Goal: Information Seeking & Learning: Compare options

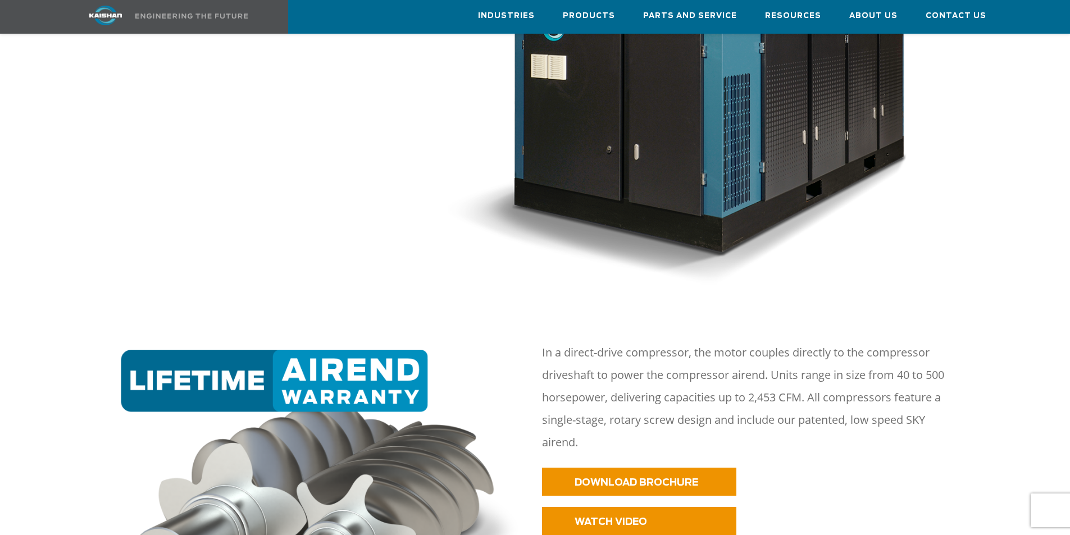
scroll to position [267, 0]
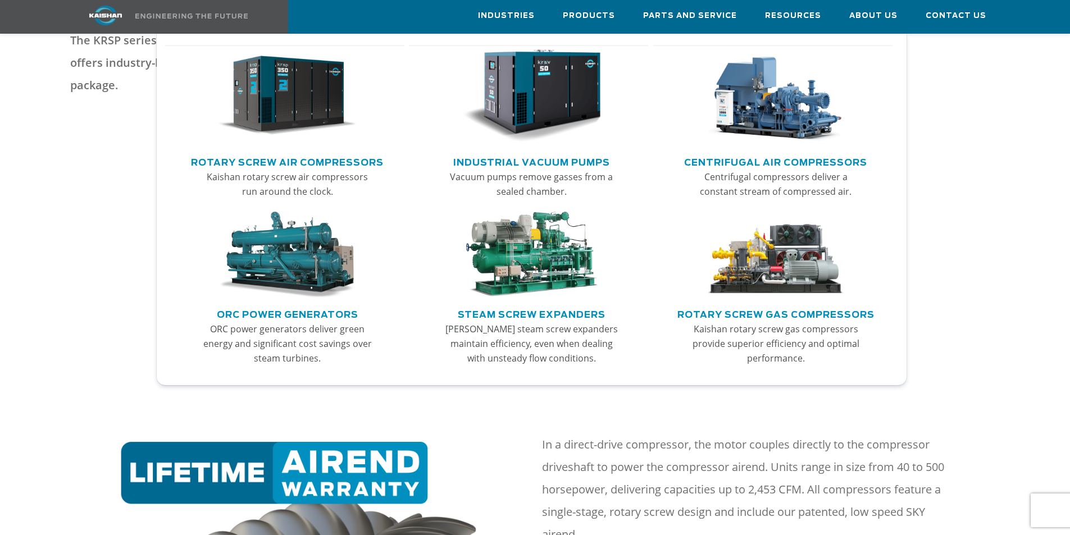
click at [283, 157] on link "Rotary Screw Air Compressors" at bounding box center [287, 161] width 193 height 17
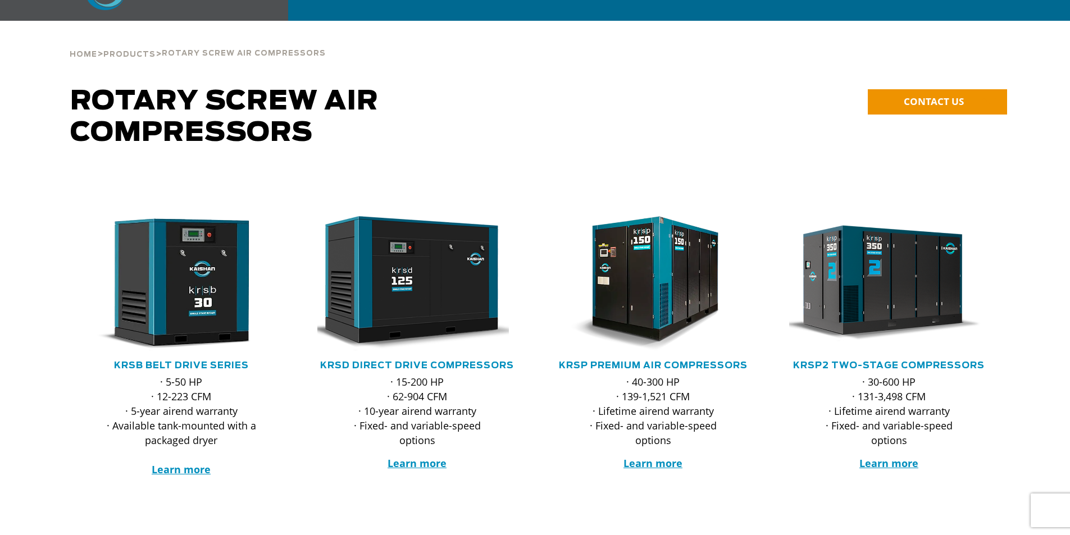
scroll to position [38, 0]
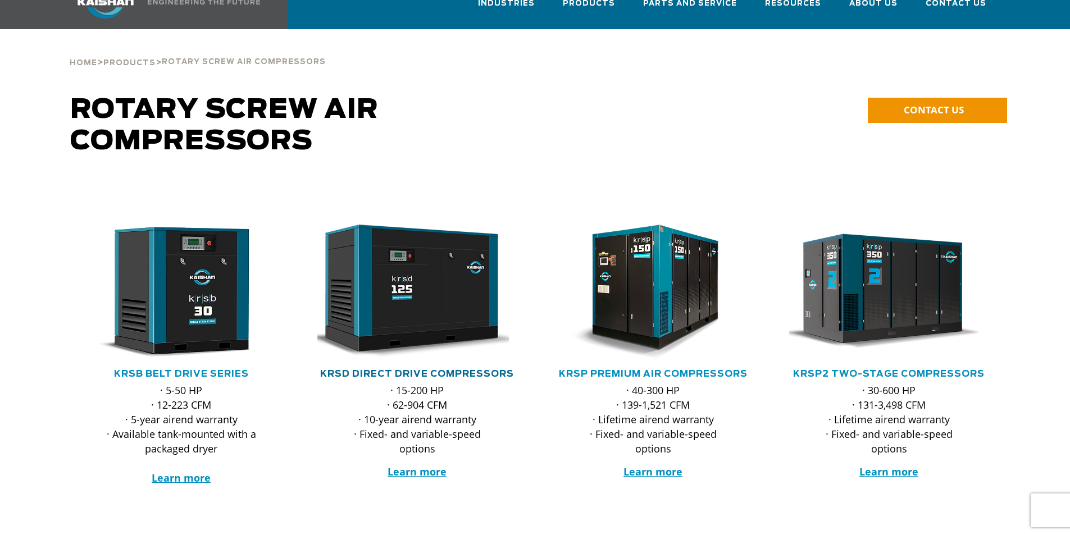
click at [426, 370] on link "KRSD Direct Drive Compressors" at bounding box center [417, 374] width 194 height 9
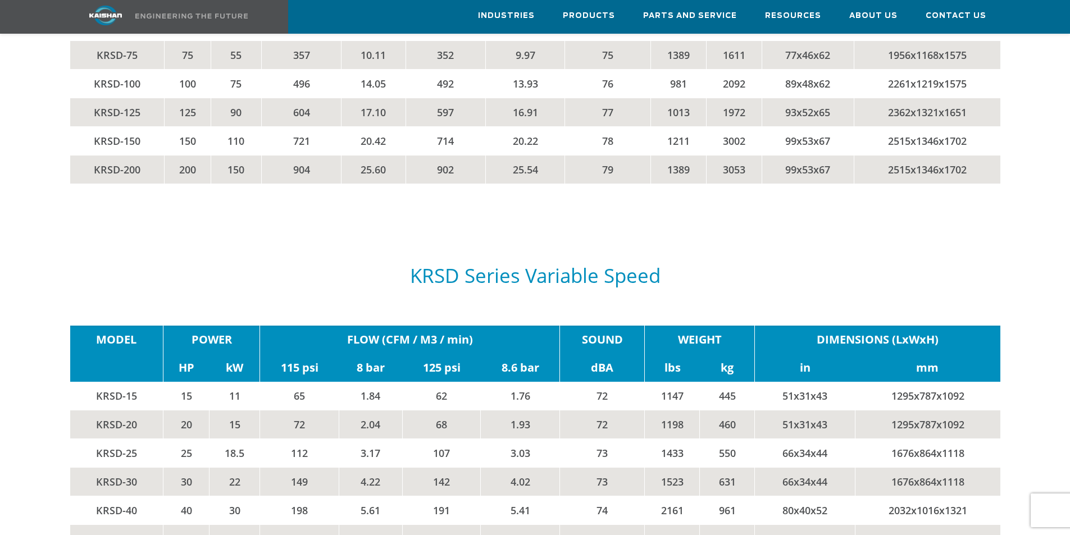
scroll to position [2244, 0]
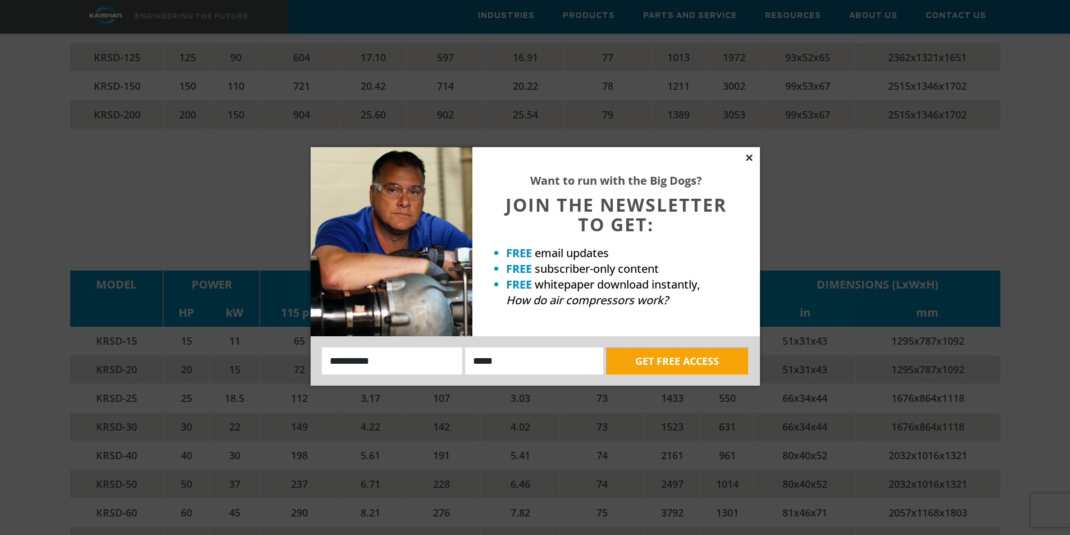
click at [753, 156] on icon at bounding box center [749, 158] width 10 height 10
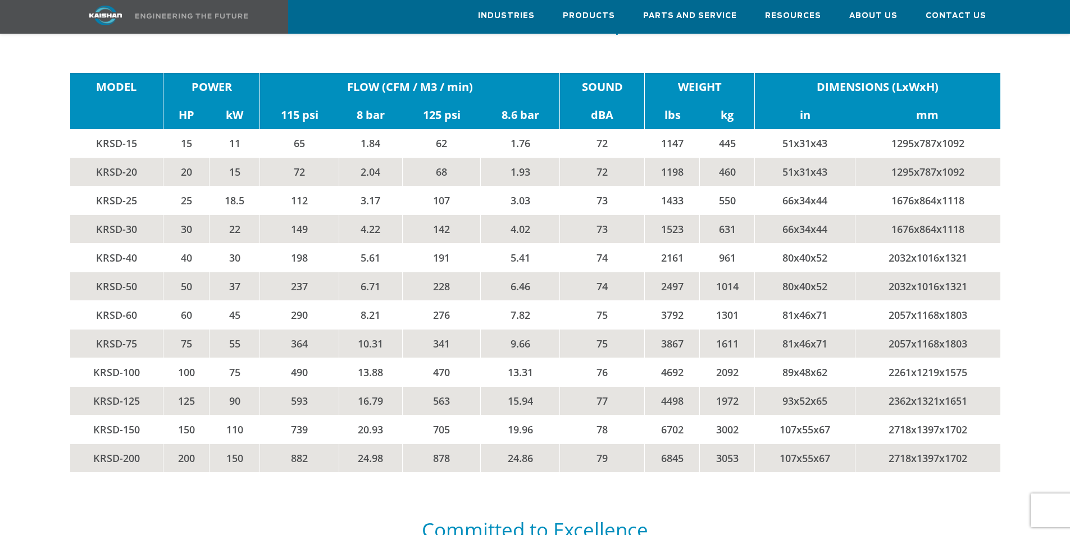
scroll to position [2443, 0]
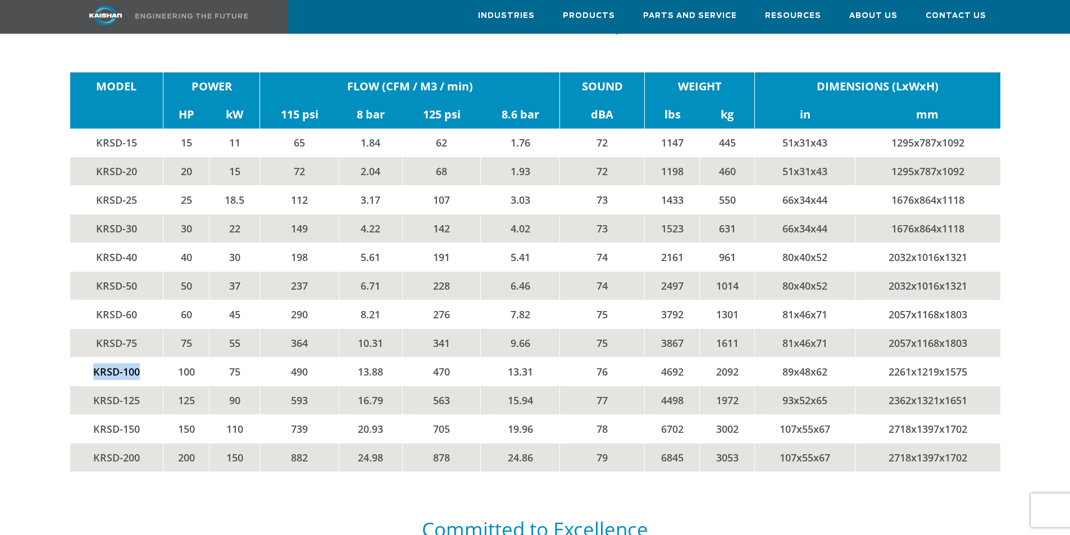
drag, startPoint x: 137, startPoint y: 354, endPoint x: 88, endPoint y: 358, distance: 49.6
click at [88, 358] on td "KRSD-100" at bounding box center [116, 371] width 93 height 29
click at [147, 357] on td "KRSD-100" at bounding box center [116, 371] width 93 height 29
drag, startPoint x: 447, startPoint y: 354, endPoint x: 428, endPoint y: 359, distance: 19.2
click at [428, 359] on td "470" at bounding box center [441, 371] width 79 height 29
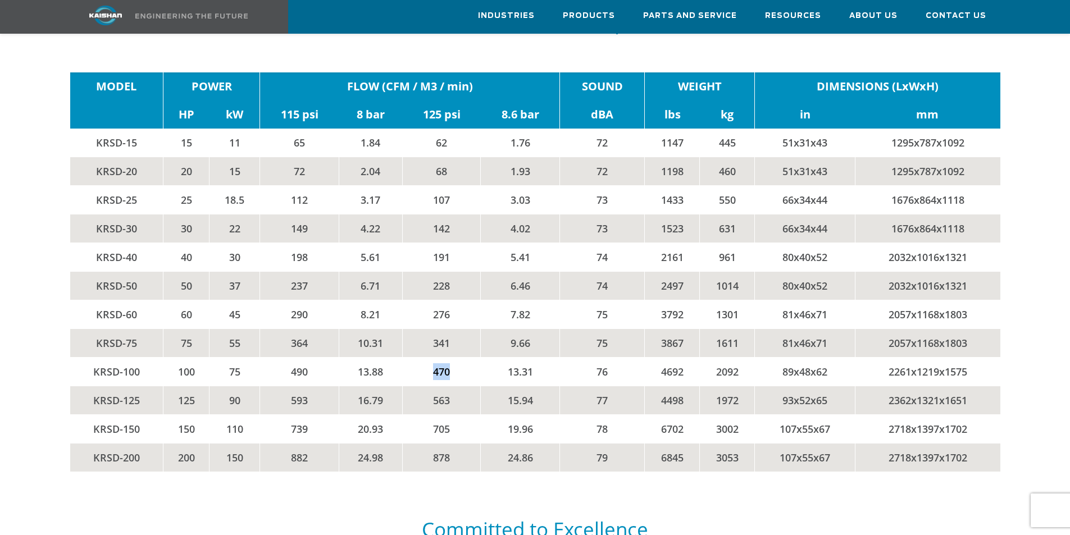
click at [453, 357] on td "470" at bounding box center [441, 371] width 79 height 29
drag, startPoint x: 453, startPoint y: 356, endPoint x: 431, endPoint y: 356, distance: 21.4
click at [431, 357] on td "470" at bounding box center [441, 371] width 79 height 29
click at [465, 357] on td "470" at bounding box center [441, 371] width 79 height 29
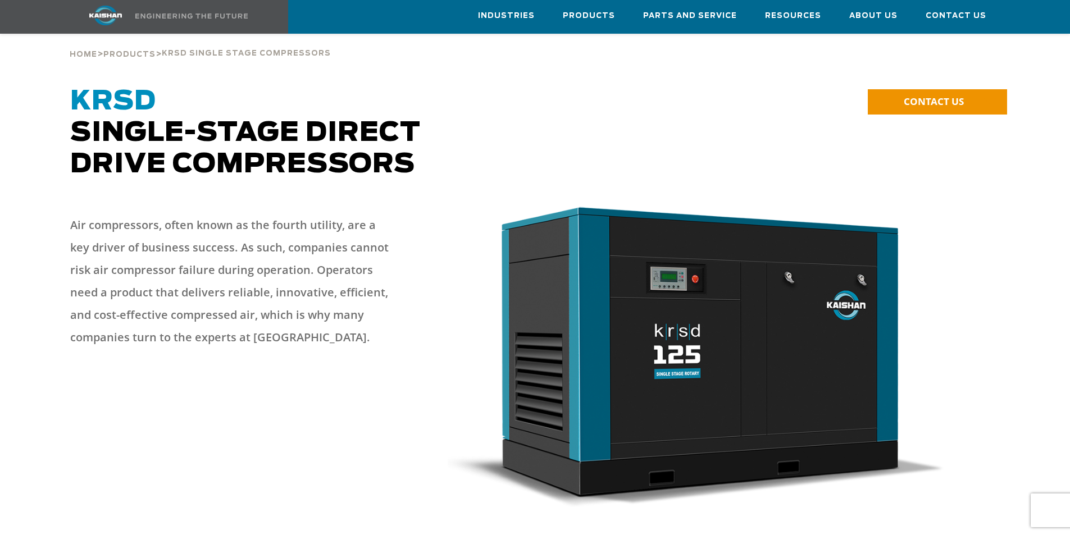
scroll to position [0, 0]
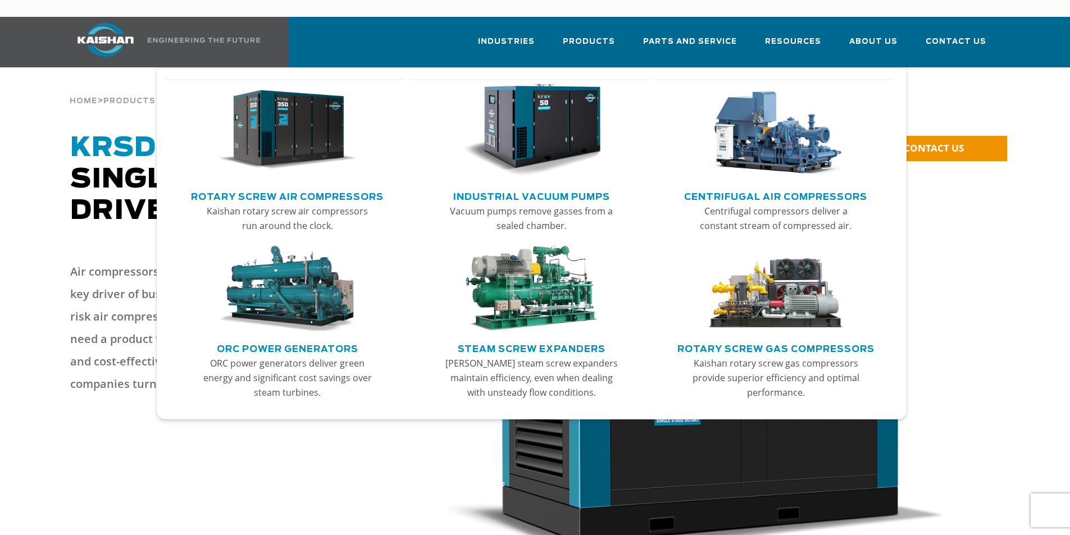
click at [292, 187] on link "Rotary Screw Air Compressors" at bounding box center [287, 195] width 193 height 17
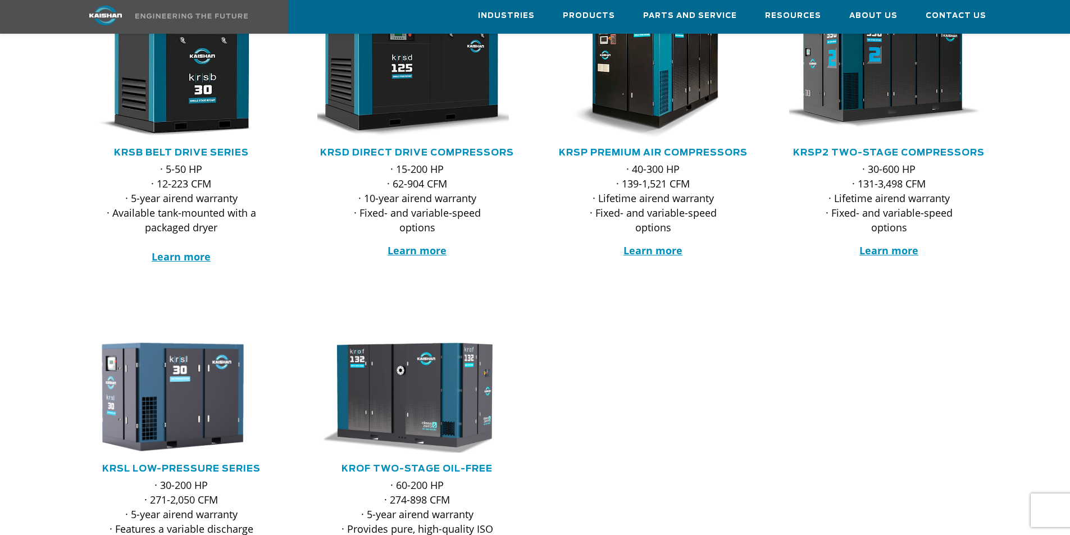
scroll to position [260, 0]
click at [665, 148] on link "KRSP Premium Air Compressors" at bounding box center [653, 152] width 189 height 9
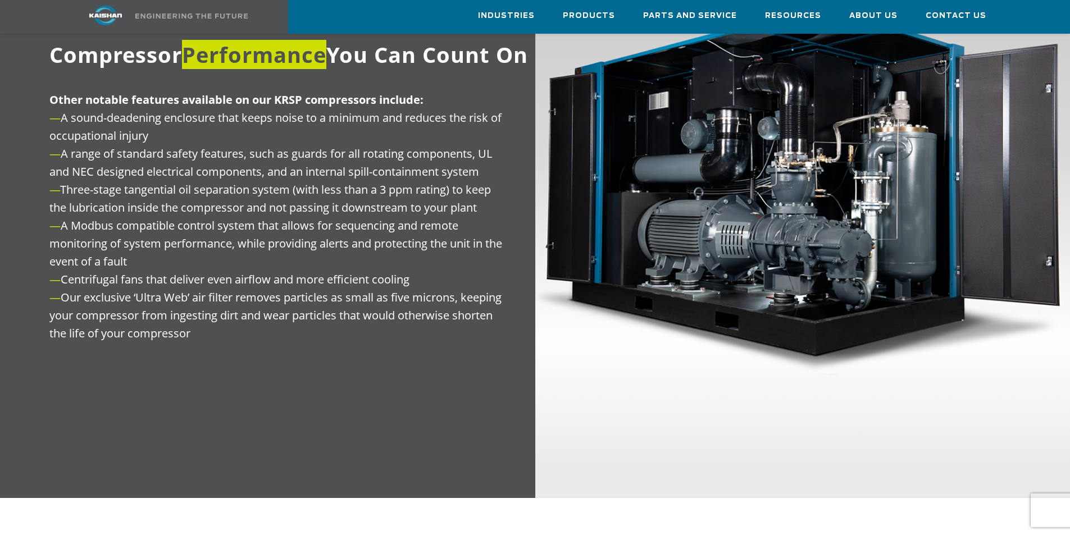
scroll to position [1449, 0]
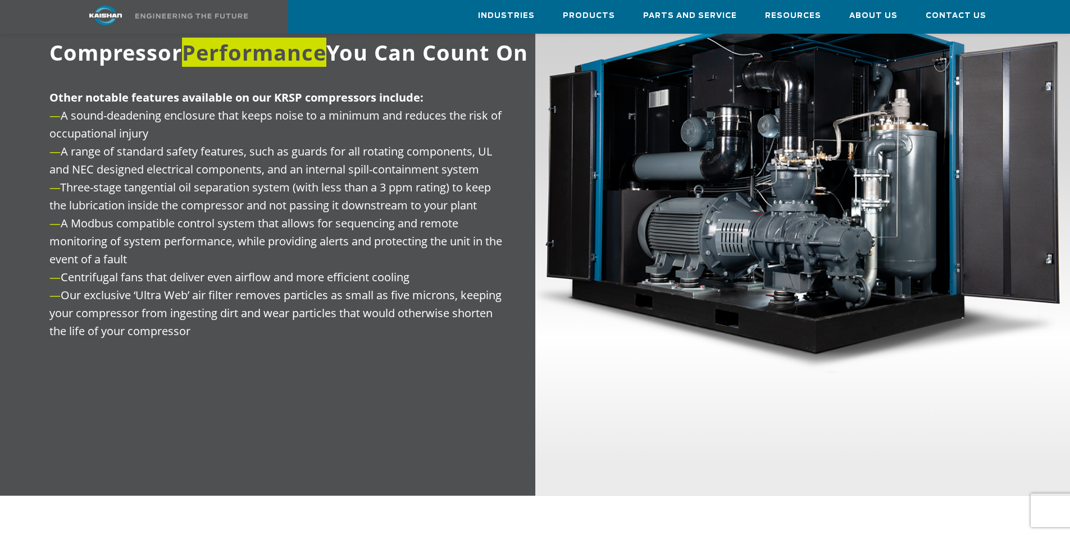
click at [305, 219] on p "Other notable features available on our KRSP compressors include: — A sound-dea…" at bounding box center [277, 215] width 457 height 252
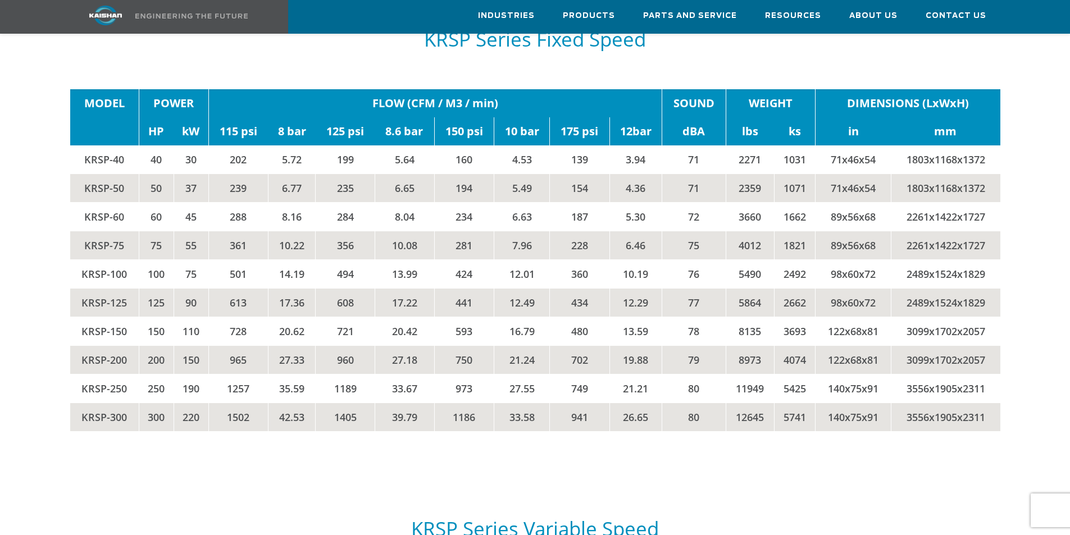
scroll to position [1983, 0]
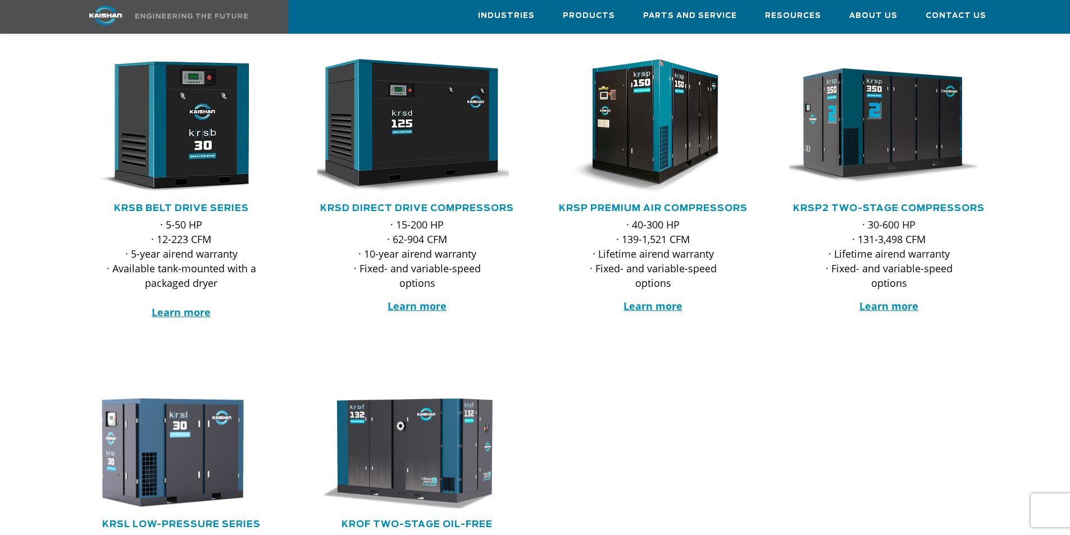
scroll to position [199, 0]
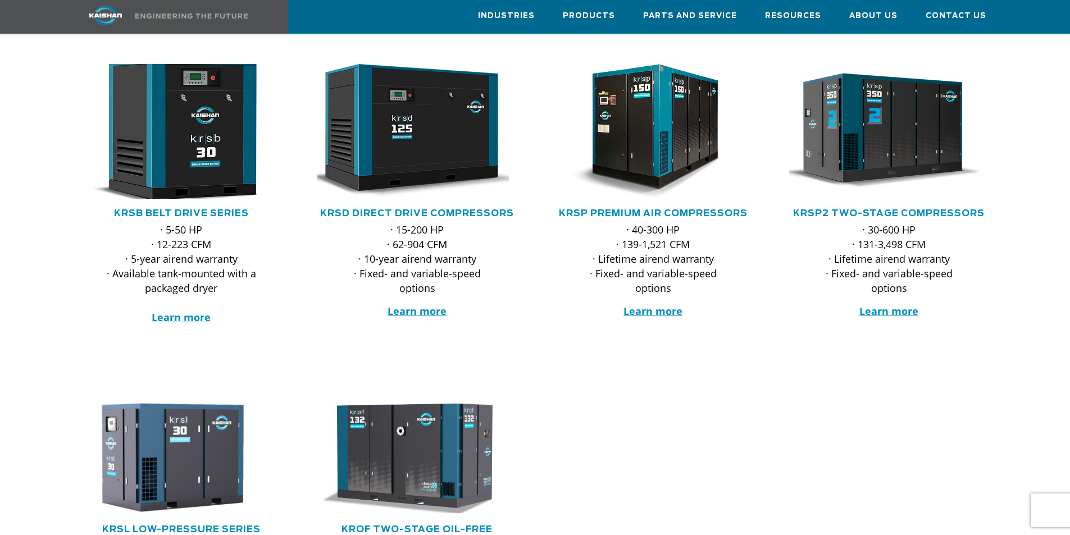
click at [185, 128] on img at bounding box center [173, 131] width 220 height 148
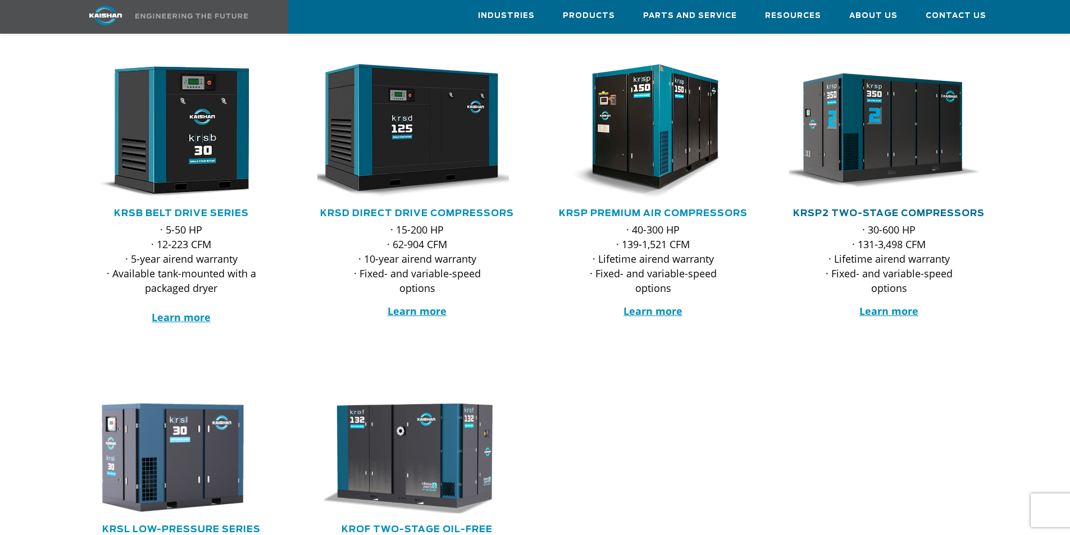
click at [899, 209] on link "KRSP2 Two-Stage Compressors" at bounding box center [889, 213] width 192 height 9
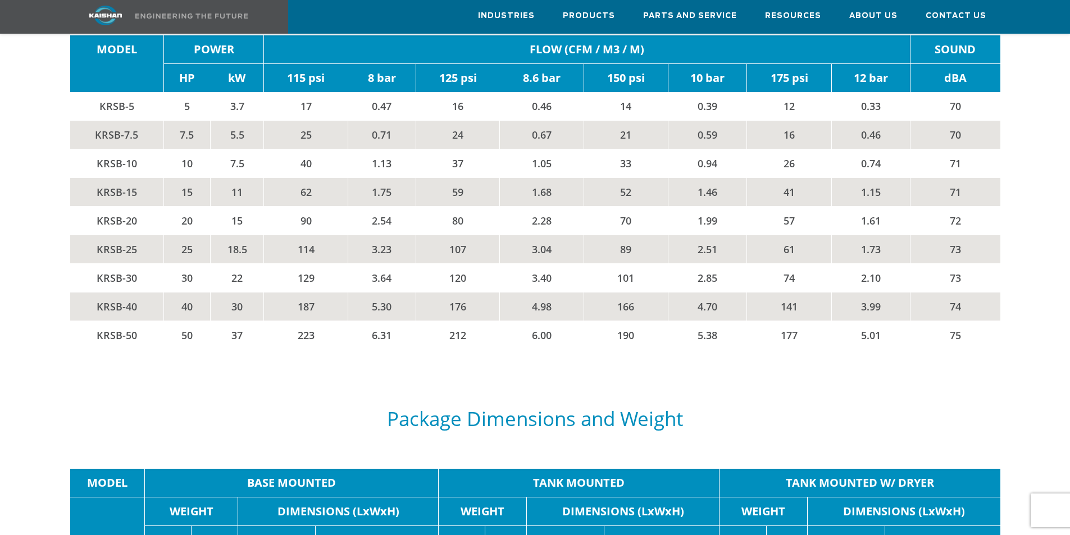
scroll to position [2024, 0]
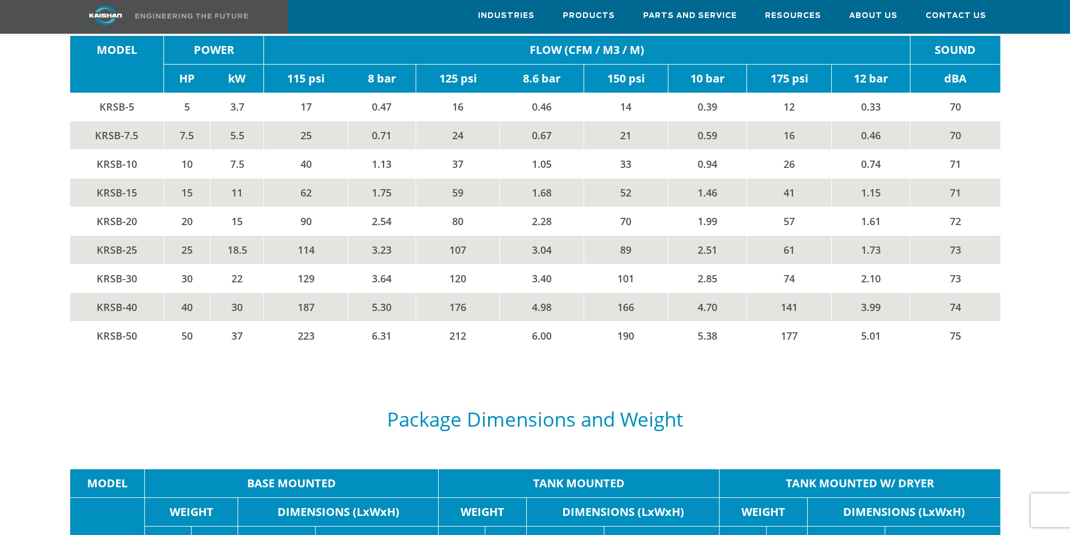
click at [535, 321] on td "6.00" at bounding box center [542, 335] width 84 height 29
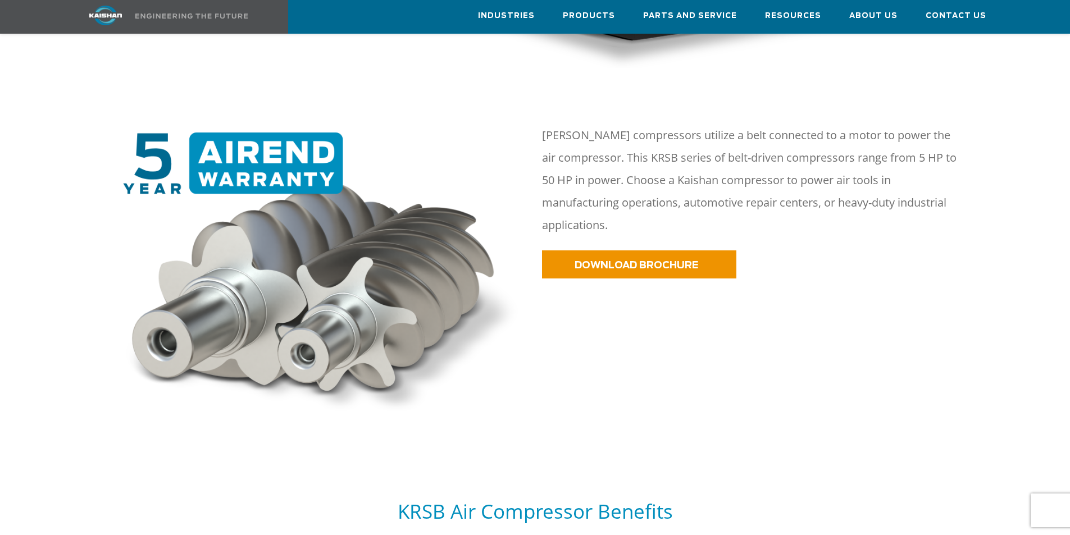
scroll to position [570, 0]
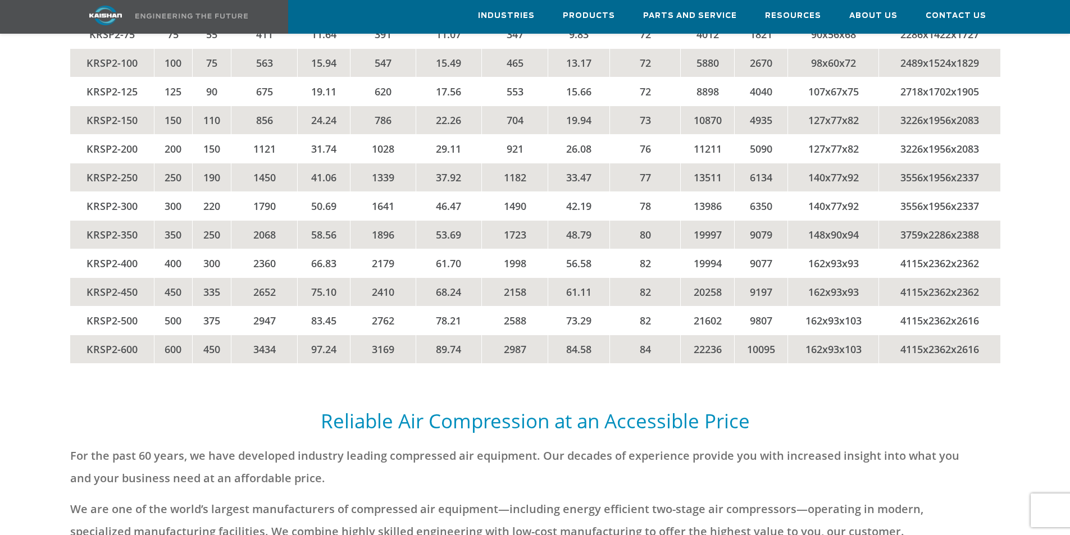
scroll to position [2600, 0]
